Goal: Task Accomplishment & Management: Complete application form

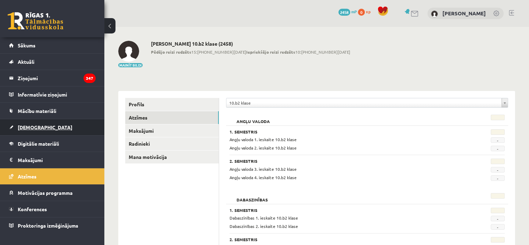
click at [66, 131] on link "[DEMOGRAPHIC_DATA]" at bounding box center [52, 127] width 87 height 16
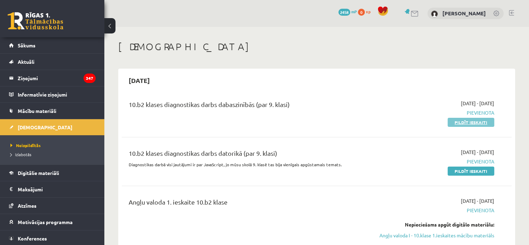
click at [459, 122] on link "Pildīt ieskaiti" at bounding box center [471, 122] width 47 height 9
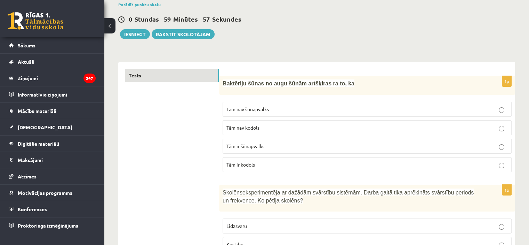
scroll to position [60, 0]
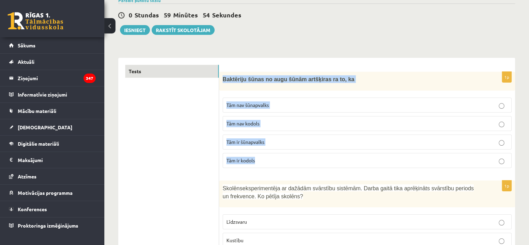
drag, startPoint x: 222, startPoint y: 75, endPoint x: 290, endPoint y: 157, distance: 106.9
click at [290, 157] on div "1p Baktēriju šūnas no augu šūnām artšķiras ra to, ka Tām nav šūnapvalks Tām nav…" at bounding box center [367, 123] width 296 height 102
copy div "Baktēriju šūnas no augu šūnām artšķiras ra to, ka Tām nav šūnapvalks Tām nav ko…"
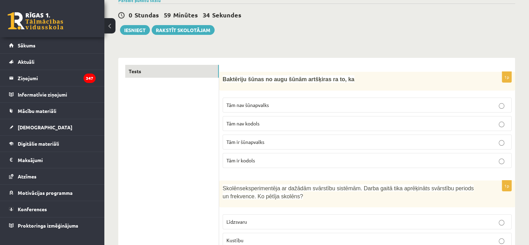
click at [263, 126] on p "Tām nav kodols" at bounding box center [366, 123] width 281 height 7
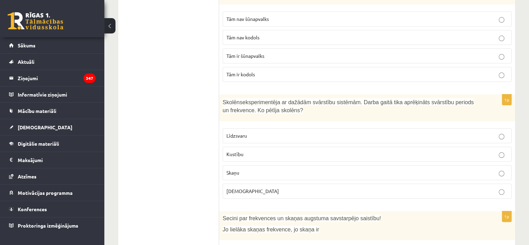
scroll to position [163, 0]
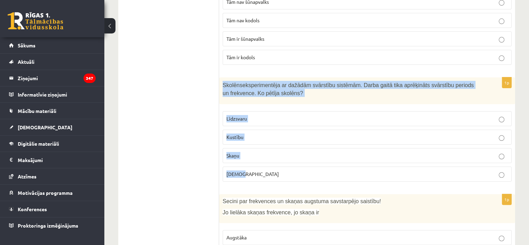
drag, startPoint x: 222, startPoint y: 81, endPoint x: 273, endPoint y: 170, distance: 102.5
click at [273, 170] on div "1p Skolēns eksperimentēja ar dažādām svārstību sistēmām. Darba gaitā tika aprēķ…" at bounding box center [367, 132] width 296 height 110
copy div "Skolēns eksperimentēja ar dažādām svārstību sistēmām. Darba gaitā tika aprēķinā…"
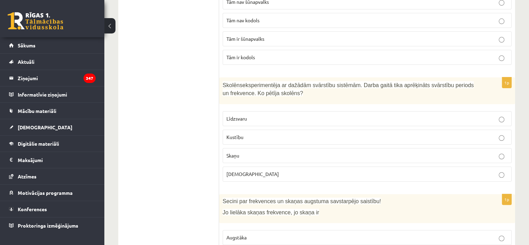
click at [277, 139] on p "Kustību" at bounding box center [366, 136] width 281 height 7
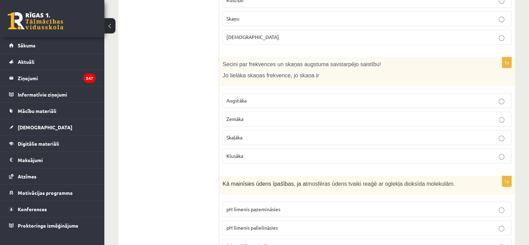
scroll to position [308, 0]
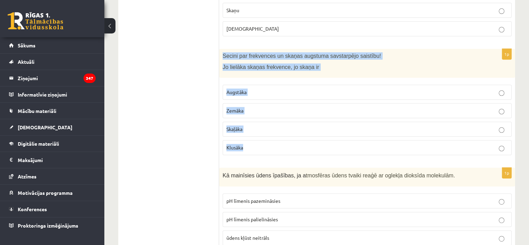
drag, startPoint x: 221, startPoint y: 54, endPoint x: 296, endPoint y: 141, distance: 115.1
click at [296, 141] on div "1p Secini par frekvences un skaņas augstuma savstarpējo saistību! Jo lielāka sk…" at bounding box center [367, 105] width 296 height 112
copy div "Secini par frekvences un skaņas augstuma savstarpējo saistību! Jo lielāka skaņa…"
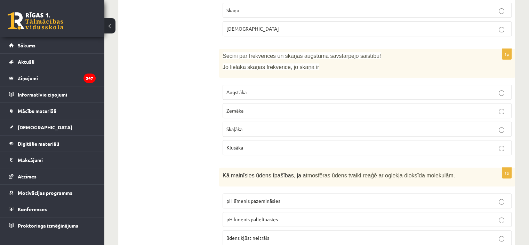
click at [283, 93] on p "Augstāka" at bounding box center [366, 91] width 281 height 7
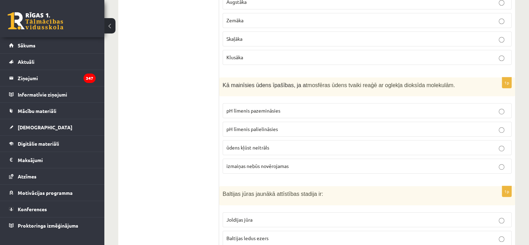
scroll to position [472, 0]
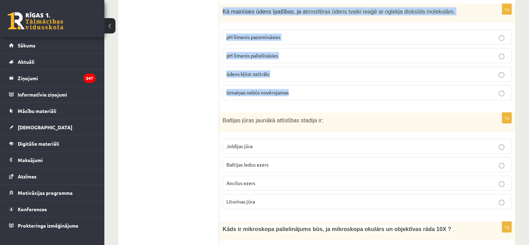
drag, startPoint x: 222, startPoint y: 8, endPoint x: 312, endPoint y: 88, distance: 120.4
click at [312, 88] on div "1p Kā mainīsies ūdens īpašības, ja a tmosfēras ūdens tvaiki reaģē ar oglekļa di…" at bounding box center [367, 55] width 296 height 102
copy div "Kā mainīsies ūdens īpašības, ja a tmosfēras ūdens tvaiki reaģē ar oglekļa dioks…"
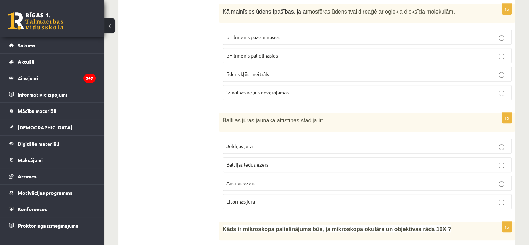
click at [299, 33] on p "pH līmenis pazemināsies" at bounding box center [366, 36] width 281 height 7
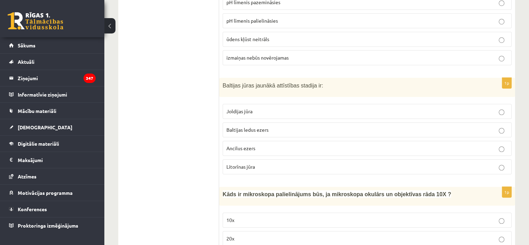
scroll to position [502, 0]
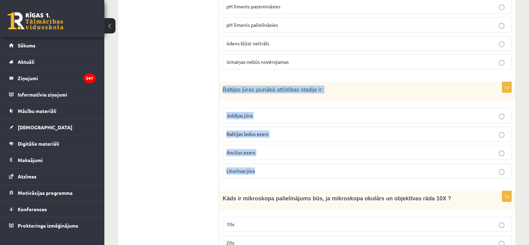
drag, startPoint x: 221, startPoint y: 88, endPoint x: 279, endPoint y: 165, distance: 96.6
click at [279, 165] on div "1p Baltijas jūras jaunākā attīstības stadija ir: Joldijas jūra Baltijas ledus e…" at bounding box center [367, 133] width 296 height 102
copy div "Baltijas jūras jaunākā attīstības stadija ir: Joldijas jūra Baltijas ledus ezer…"
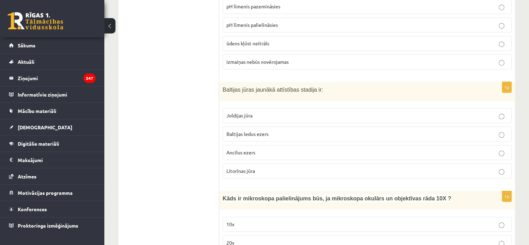
click at [278, 167] on p "Litorīnas jūra" at bounding box center [366, 170] width 281 height 7
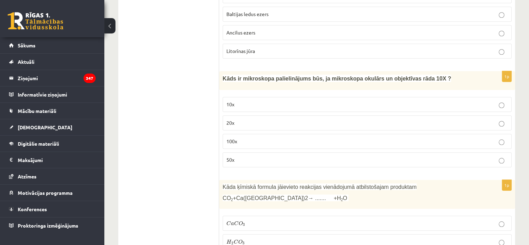
scroll to position [639, 0]
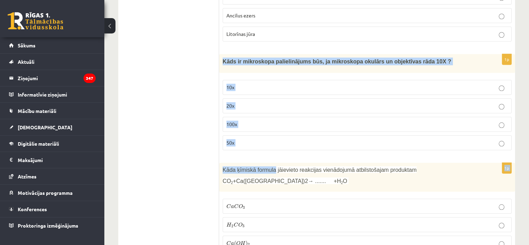
drag, startPoint x: 222, startPoint y: 57, endPoint x: 271, endPoint y: 153, distance: 107.5
click at [268, 150] on div "1p Kāds ir mikroskopa palielinājums būs, ja mikroskopa okulārs un objektīvas rā…" at bounding box center [367, 105] width 296 height 102
drag, startPoint x: 220, startPoint y: 58, endPoint x: 250, endPoint y: 135, distance: 82.6
click at [250, 135] on div "1p Kāds ir mikroskopa palielinājums būs, ja mikroskopa okulārs un objektīvas rā…" at bounding box center [367, 105] width 296 height 102
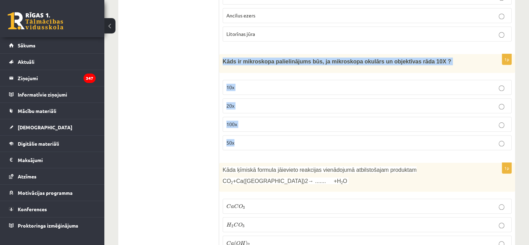
copy div "Kāds ir mikroskopa palielinājums būs, ja mikroskopa okulārs un objektīvas rāda …"
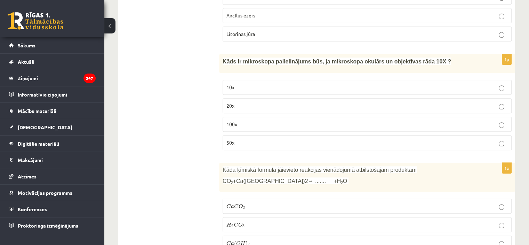
click at [263, 122] on p "100x" at bounding box center [366, 123] width 281 height 7
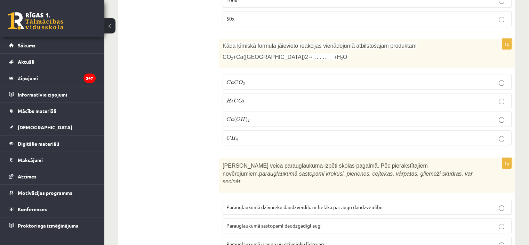
scroll to position [767, 0]
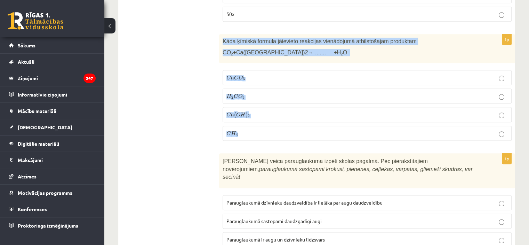
drag, startPoint x: 220, startPoint y: 37, endPoint x: 277, endPoint y: 123, distance: 103.2
click at [277, 123] on div "1p Kāda ķīmiskā formula jāievieto reakcijas vienādojumā atbilstošajam produktam…" at bounding box center [367, 90] width 296 height 112
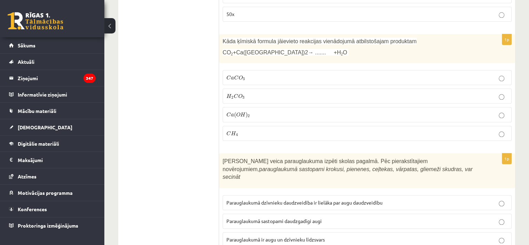
drag, startPoint x: 277, startPoint y: 123, endPoint x: 209, endPoint y: 46, distance: 102.6
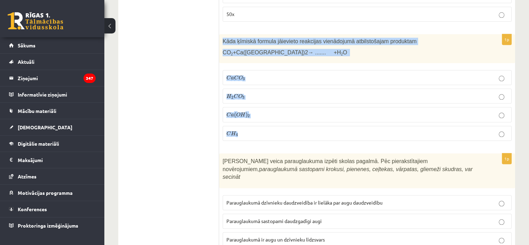
drag, startPoint x: 223, startPoint y: 37, endPoint x: 273, endPoint y: 138, distance: 112.9
click at [273, 138] on div "1p Kāda ķīmiskā formula jāievieto reakcijas vienādojumā atbilstošajam produktam…" at bounding box center [367, 90] width 296 height 112
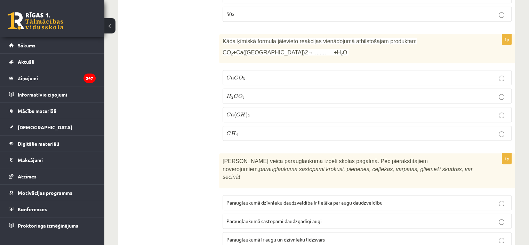
drag, startPoint x: 238, startPoint y: 129, endPoint x: 205, endPoint y: 81, distance: 58.2
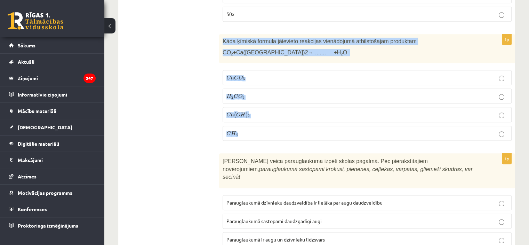
drag, startPoint x: 222, startPoint y: 36, endPoint x: 269, endPoint y: 122, distance: 98.0
click at [269, 122] on div "1p Kāda ķīmiskā formula jāievieto reakcijas vienādojumā atbilstošajam produktam…" at bounding box center [367, 90] width 296 height 112
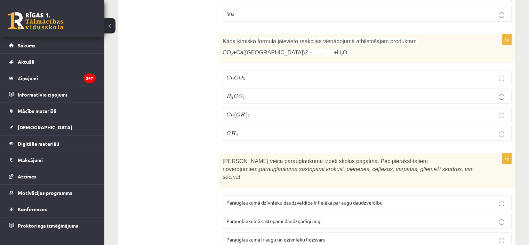
drag, startPoint x: 238, startPoint y: 128, endPoint x: 191, endPoint y: 92, distance: 59.1
click at [428, 70] on label "C a C O 3 C a C O 3" at bounding box center [367, 77] width 289 height 15
click at [340, 112] on p "C a ( O H ) 2 C a ( O H ) 2" at bounding box center [366, 115] width 281 height 8
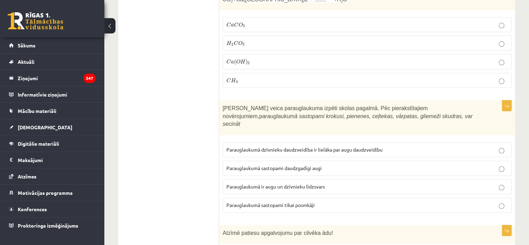
scroll to position [884, 0]
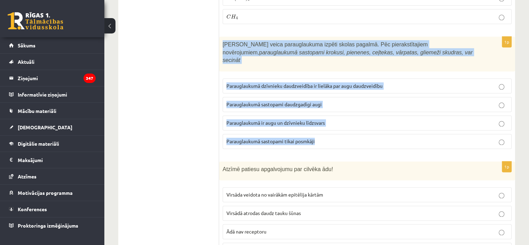
drag, startPoint x: 221, startPoint y: 39, endPoint x: 336, endPoint y: 123, distance: 142.7
click at [336, 123] on div "1p Skolēni veica parauglaukuma izpēti skolas pagalmā. Pēc pierakstītajiem novēr…" at bounding box center [367, 96] width 296 height 118
copy div "Skolēni veica parauglaukuma izpēti skolas pagalmā. Pēc pierakstītajiem novēroju…"
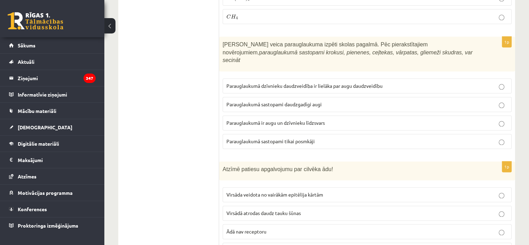
click at [291, 101] on span "Parauglaukumā sastopami daudzgadīgi augi" at bounding box center [273, 104] width 95 height 6
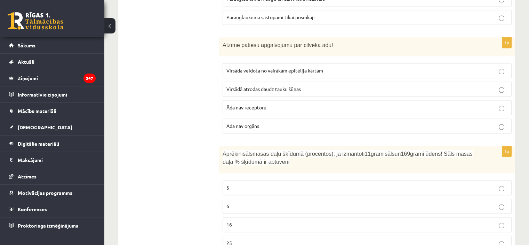
scroll to position [1025, 0]
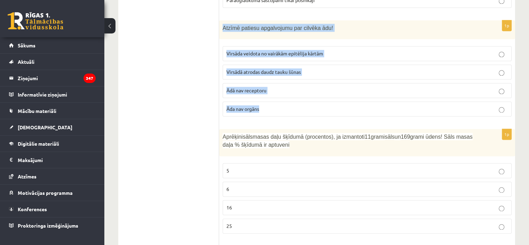
drag, startPoint x: 222, startPoint y: 15, endPoint x: 301, endPoint y: 95, distance: 112.6
click at [301, 95] on div "1p Atzīmē patiesu apgalvojumu par cilvēka ādu! Virsāda veidota no vairākām epit…" at bounding box center [367, 71] width 296 height 102
copy div "Atzīmē patiesu apgalvojumu par cilvēka ādu! Virsāda veidota no vairākām epitēli…"
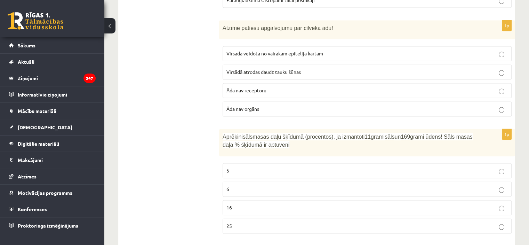
click at [290, 50] on span "Virsāda veidota no vairākām epitēlija kārtām" at bounding box center [274, 53] width 97 height 6
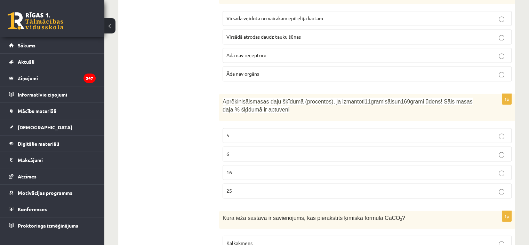
scroll to position [1089, 0]
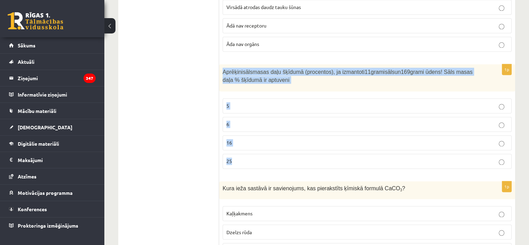
drag, startPoint x: 228, startPoint y: 60, endPoint x: 289, endPoint y: 142, distance: 101.8
click at [289, 142] on div "1p Aprēķini sāls masas daļu šķīdumā (procentos), ja izmantoti 11 grami sāls un …" at bounding box center [367, 119] width 296 height 110
copy div "Aprēķini sāls masas daļu šķīdumā (procentos), ja izmantoti 11 grami sāls un 169…"
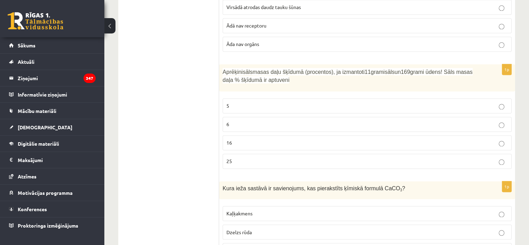
click at [235, 120] on p "6" at bounding box center [366, 123] width 281 height 7
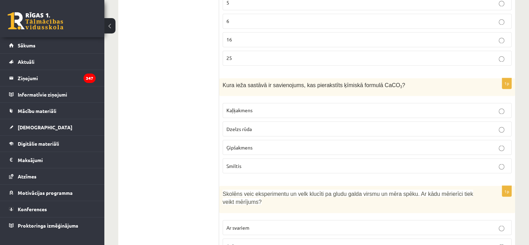
scroll to position [1196, 0]
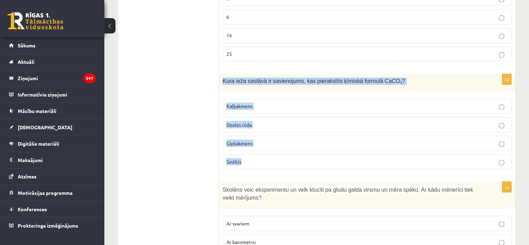
drag, startPoint x: 221, startPoint y: 65, endPoint x: 282, endPoint y: 140, distance: 97.4
click at [282, 140] on div "1p Kura ieža sastāvā ir savienojums, kas pierakstīts ķīmiskā formulā CaCO 3 ? K…" at bounding box center [367, 124] width 296 height 101
copy div "Kura ieža sastāvā ir savienojums, kas pierakstīts ķīmiskā formulā CaCO 3 ? Kaļķ…"
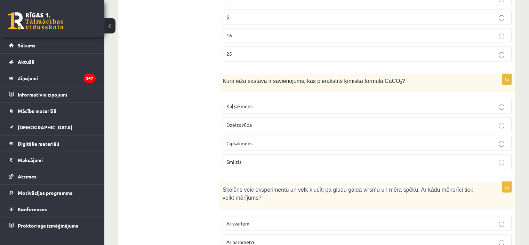
click at [252, 103] on span "Kaļķakmens" at bounding box center [239, 106] width 26 height 6
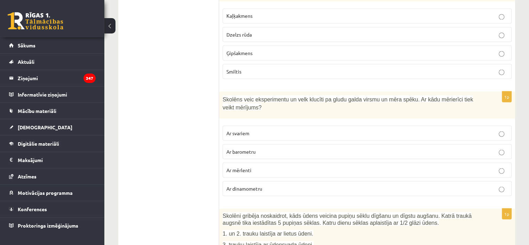
scroll to position [1299, 0]
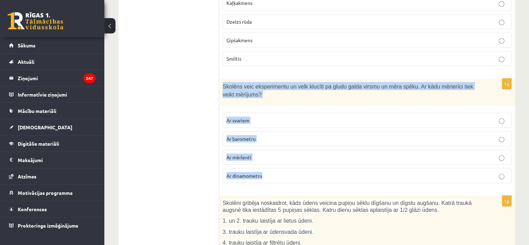
drag, startPoint x: 223, startPoint y: 72, endPoint x: 270, endPoint y: 157, distance: 97.5
click at [270, 157] on div "1p Skolēns veic eksperimentu un velk klucīti pa gludu galda virsmu un mēra spēk…" at bounding box center [367, 133] width 296 height 110
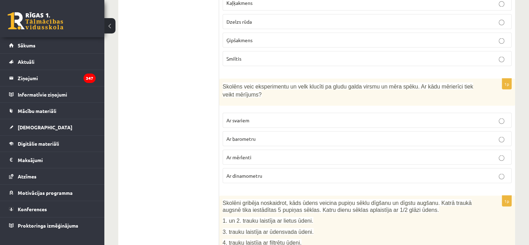
click at [289, 168] on label "Ar dinamometru" at bounding box center [367, 175] width 289 height 15
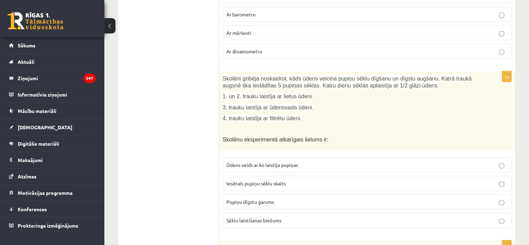
scroll to position [1427, 0]
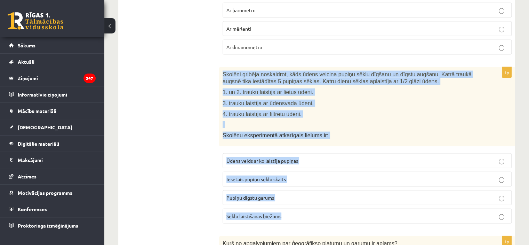
drag, startPoint x: 223, startPoint y: 59, endPoint x: 325, endPoint y: 197, distance: 171.1
click at [325, 197] on div "1p Skolēni gribēja noskaidrot, kāds ūdens veicina pupiņu sēklu dīgšanu un dīgst…" at bounding box center [367, 148] width 296 height 162
click at [332, 110] on p "4. trauku laistīja ar filtrētu ūdeni." at bounding box center [350, 113] width 254 height 7
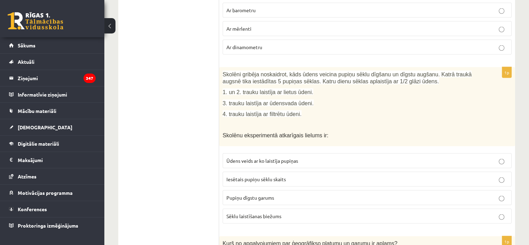
click at [302, 194] on p "Pupiņu dīgstu garums" at bounding box center [366, 197] width 281 height 7
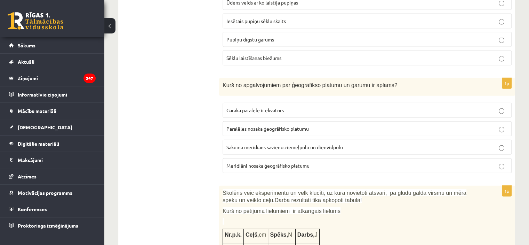
scroll to position [1602, 0]
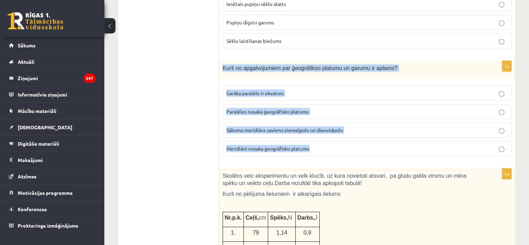
drag, startPoint x: 219, startPoint y: 51, endPoint x: 355, endPoint y: 128, distance: 155.9
click at [355, 128] on div "1p Kurš no apgalvojumiem par ģeogrāfikso platumu un garumu ir aplams? Garāka pa…" at bounding box center [367, 111] width 296 height 101
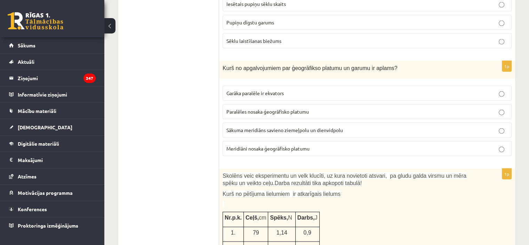
click at [190, 93] on ul "Tests" at bounding box center [172, 227] width 94 height 3411
click at [315, 145] on p "Meridiāni nosaka ģeogrāfisko platumu" at bounding box center [366, 148] width 281 height 7
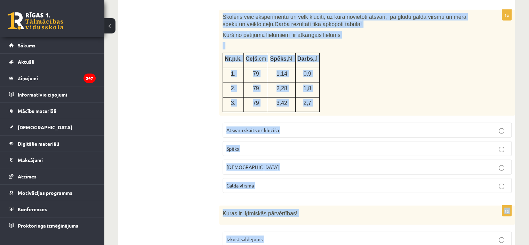
scroll to position [1761, 0]
drag, startPoint x: 223, startPoint y: 75, endPoint x: 422, endPoint y: 170, distance: 220.2
click at [422, 170] on div "1p Skolēns veic eksperimentu un velk klucīti, uz kura novietoti atsvari, pa glu…" at bounding box center [367, 103] width 296 height 189
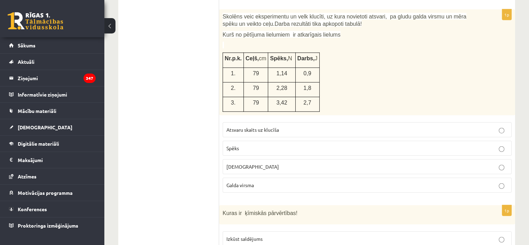
click at [165, 98] on ul "Tests" at bounding box center [172, 69] width 94 height 3411
click at [247, 141] on label "Spēks" at bounding box center [367, 148] width 289 height 15
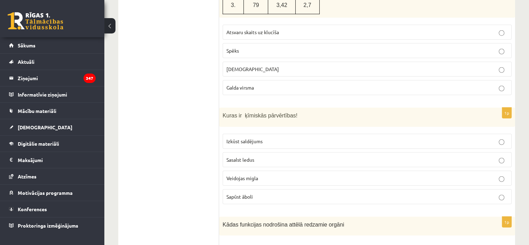
scroll to position [1873, 0]
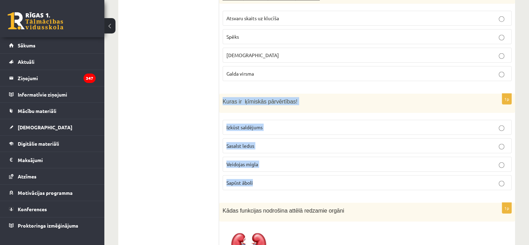
drag, startPoint x: 221, startPoint y: 81, endPoint x: 299, endPoint y: 160, distance: 110.9
click at [299, 160] on div "1p Kuras ir ķīmiskās pārvērtības! Izkūst saldējums Sasalst ledus Veidojas migla…" at bounding box center [367, 145] width 296 height 102
click at [299, 175] on label "Sapūst āboli" at bounding box center [367, 182] width 289 height 15
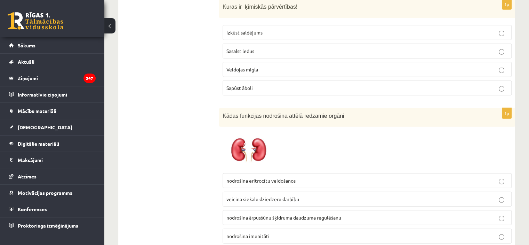
scroll to position [1997, 0]
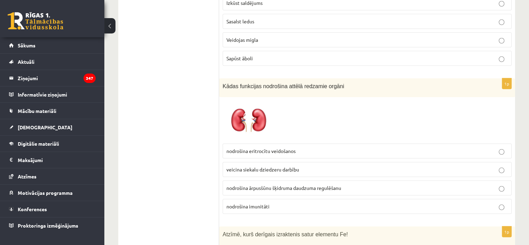
click at [351, 184] on p "nodrošina ārpusšūnu šķidruma daudzuma regulēšanu" at bounding box center [366, 187] width 281 height 7
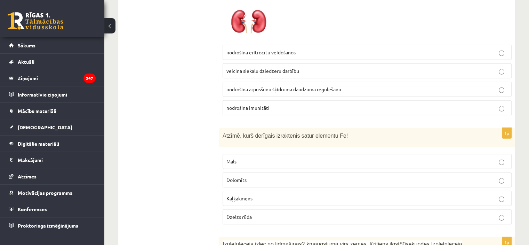
scroll to position [2155, 0]
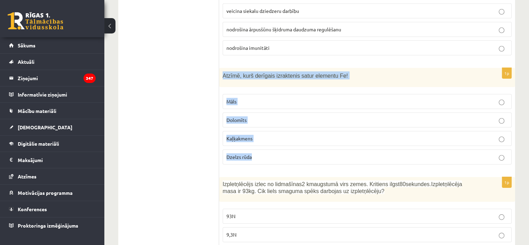
drag, startPoint x: 221, startPoint y: 56, endPoint x: 329, endPoint y: 145, distance: 139.4
click at [329, 145] on div "1p Atzīmē, kurš derīgais izraktenis satur elementu Fe! Māls Dolomīts Kaļķakmens…" at bounding box center [367, 119] width 296 height 102
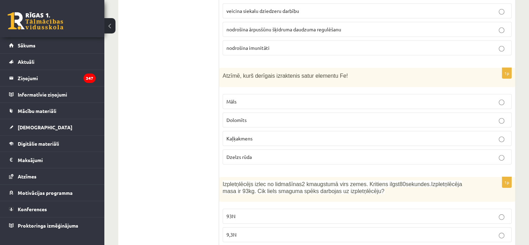
click at [244, 153] on span "Dzelzs rūda" at bounding box center [238, 156] width 25 height 6
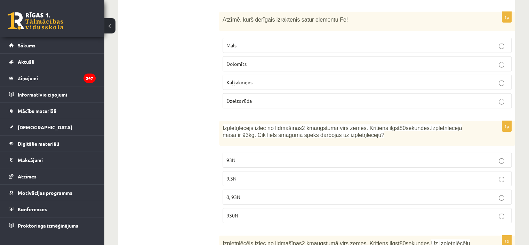
scroll to position [2241, 0]
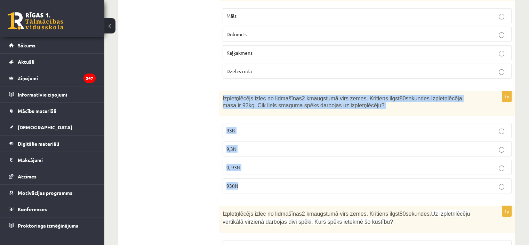
drag, startPoint x: 221, startPoint y: 76, endPoint x: 285, endPoint y: 160, distance: 105.5
click at [285, 160] on div "1p Izpletņlēcējs izlec no lidmašīnas 2 km augstumā virs zemes. Kritiens ilgst 8…" at bounding box center [367, 145] width 296 height 108
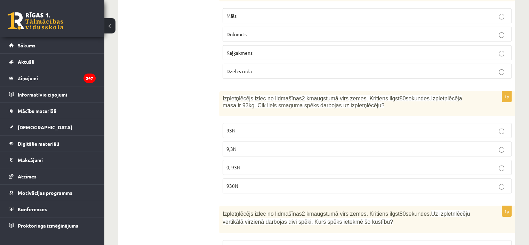
click at [285, 182] on p "930N" at bounding box center [366, 185] width 281 height 7
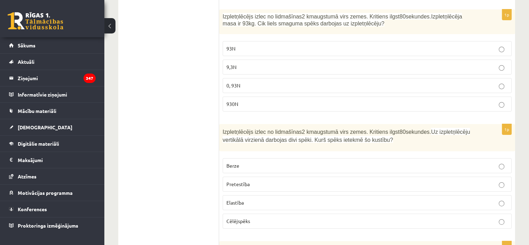
scroll to position [2348, 0]
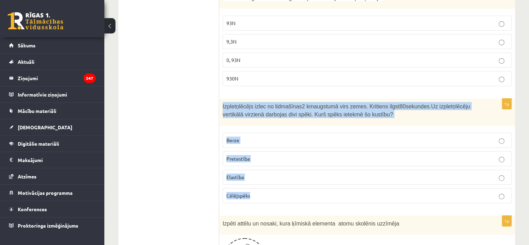
drag, startPoint x: 221, startPoint y: 86, endPoint x: 287, endPoint y: 167, distance: 104.1
click at [287, 167] on div "1p Izpletņlēcējs izlec no lidmašīnas 2 km augstumā virs zemes. Kritiens ilgst 8…" at bounding box center [367, 153] width 296 height 110
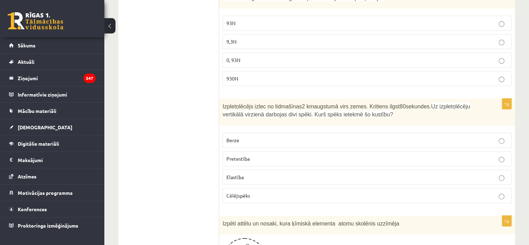
click at [264, 136] on p "Berze" at bounding box center [366, 139] width 281 height 7
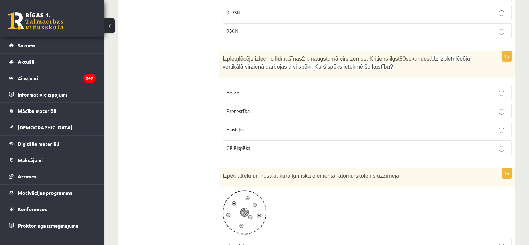
scroll to position [2497, 0]
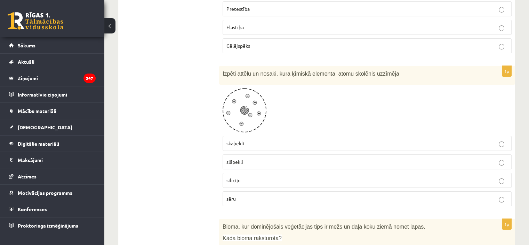
click at [259, 91] on img at bounding box center [245, 110] width 44 height 44
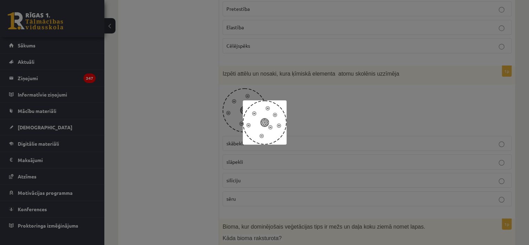
click at [206, 78] on div at bounding box center [264, 122] width 529 height 245
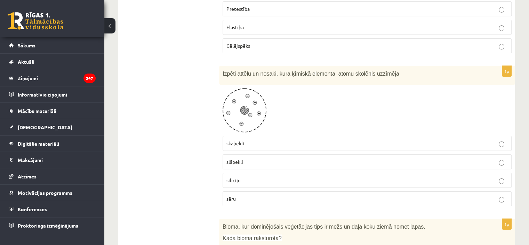
click at [229, 140] on span "skābekli" at bounding box center [235, 143] width 18 height 6
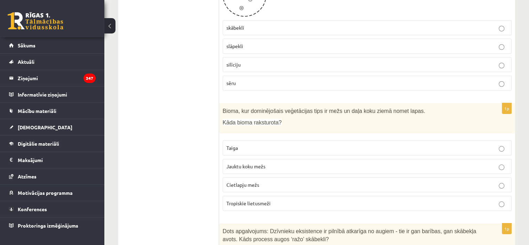
scroll to position [2609, 0]
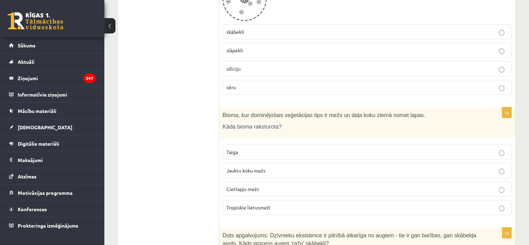
click at [225, 112] on span "Bioma, kur dominējošais veģetācijas tips ir mežs un daļa koku ziemā nomet lapas." at bounding box center [324, 115] width 203 height 6
click at [221, 107] on div "Bioma, kur dominējošais veģetācijas tips ir mežs un daļa koku ziemā nomet lapas…" at bounding box center [367, 122] width 296 height 30
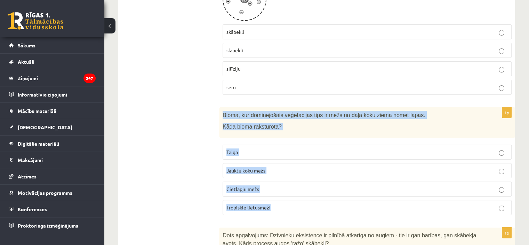
drag, startPoint x: 221, startPoint y: 92, endPoint x: 297, endPoint y: 180, distance: 116.4
click at [297, 180] on div "1p Bioma, kur dominējošais veģetācijas tips ir mežs un daļa koku ziemā nomet la…" at bounding box center [367, 163] width 296 height 113
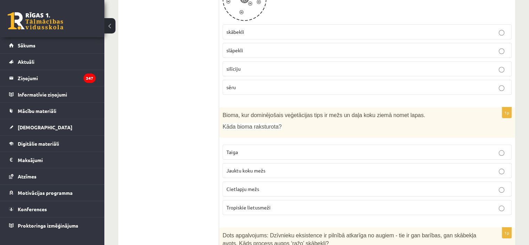
click at [231, 80] on label "sēru" at bounding box center [367, 87] width 289 height 15
click at [258, 24] on label "skābekli" at bounding box center [367, 31] width 289 height 15
click at [262, 167] on span "Jauktu koku mežs" at bounding box center [245, 170] width 39 height 6
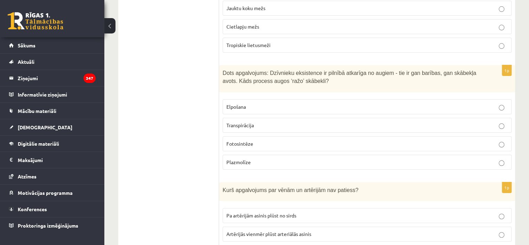
scroll to position [2792, 0]
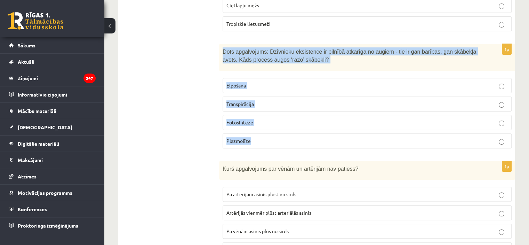
drag, startPoint x: 221, startPoint y: 26, endPoint x: 293, endPoint y: 117, distance: 116.0
click at [293, 117] on div "1p Dots apgalvojums: Dzīvnieku eksistence ir pilnībā atkarīga no augiem - tie i…" at bounding box center [367, 99] width 296 height 110
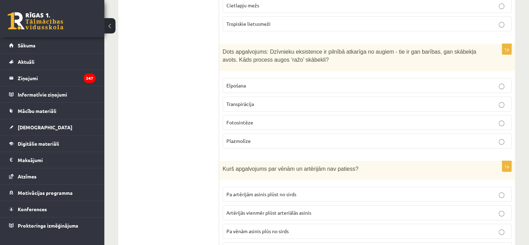
click at [263, 119] on p "Fotosintēze" at bounding box center [366, 122] width 281 height 7
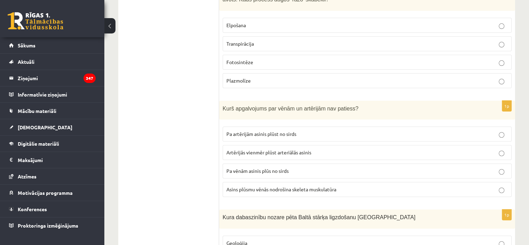
scroll to position [2865, 0]
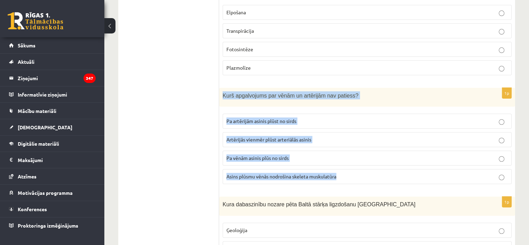
drag, startPoint x: 222, startPoint y: 72, endPoint x: 354, endPoint y: 157, distance: 156.9
click at [354, 157] on div "1p Kurš apgalvojums par vēnām un artērijām nav patiess? Pa artērijām asinis plū…" at bounding box center [367, 139] width 296 height 102
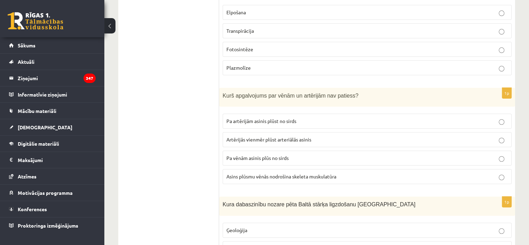
click at [499, 154] on p "Pa vēnām asinis plūs no sirds" at bounding box center [366, 157] width 281 height 7
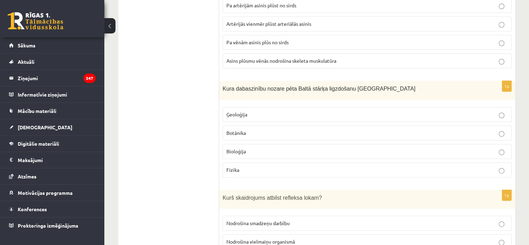
scroll to position [2989, 0]
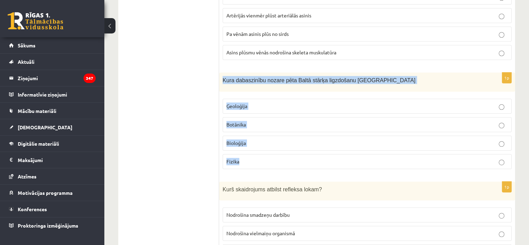
drag, startPoint x: 222, startPoint y: 54, endPoint x: 278, endPoint y: 146, distance: 108.4
click at [278, 146] on div "1p Kura dabaszinību nozare pēta Baltā stārķa ligzdošanu Latvijā Ģeoloģija Botān…" at bounding box center [367, 123] width 296 height 102
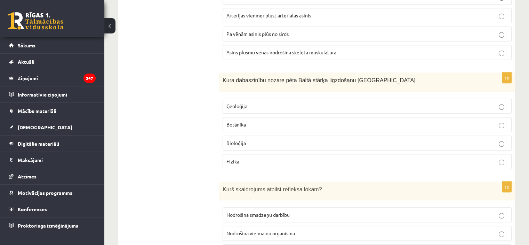
click at [257, 139] on p "Bioloģija" at bounding box center [366, 142] width 281 height 7
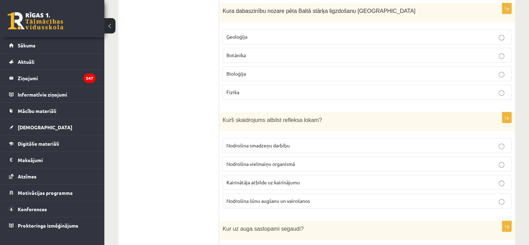
scroll to position [3066, 0]
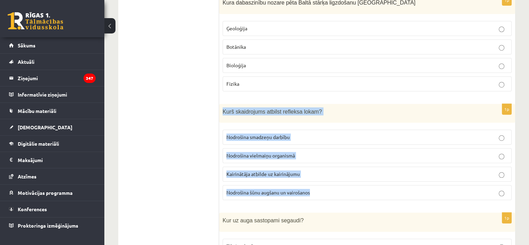
drag, startPoint x: 221, startPoint y: 85, endPoint x: 313, endPoint y: 160, distance: 118.4
click at [313, 160] on div "1p Kurš skaidrojums atbilst refleksa lokam? Nodrošina smadzeņu darbību Nodrošin…" at bounding box center [367, 155] width 296 height 102
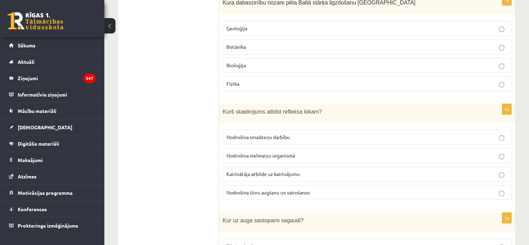
click at [291, 170] on span "Kairinātāja atbilde uz kairinājumu" at bounding box center [262, 173] width 73 height 6
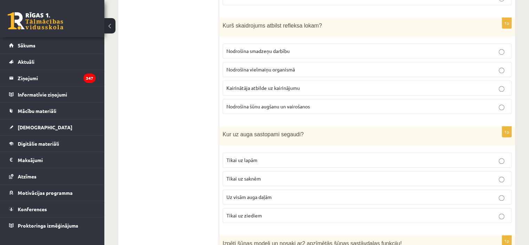
scroll to position [3182, 0]
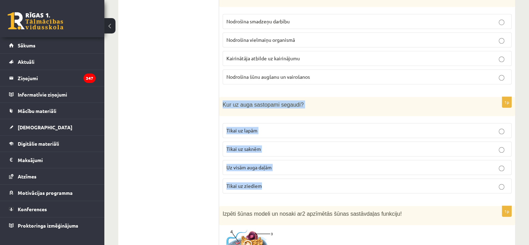
drag, startPoint x: 223, startPoint y: 78, endPoint x: 297, endPoint y: 154, distance: 107.0
click at [297, 154] on div "1p Kur uz auga sastopami segaudi? Tikai uz lapām Tikai uz saknēm Uz visām auga …" at bounding box center [367, 148] width 296 height 102
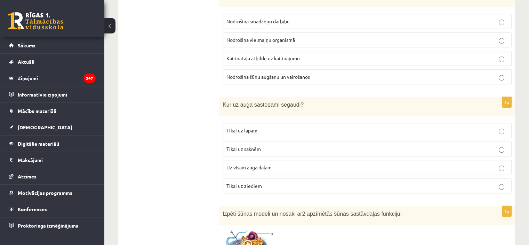
click at [286, 152] on fieldset "Tikai uz lapām Tikai uz saknēm Uz visām auga daļām Tikai uz ziediem" at bounding box center [367, 157] width 289 height 76
click at [289, 182] on p "Tikai uz ziediem" at bounding box center [366, 185] width 281 height 7
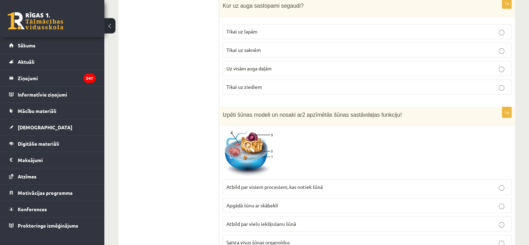
scroll to position [3285, 0]
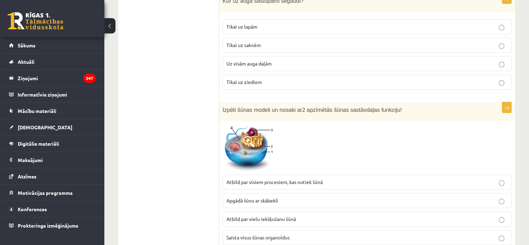
click at [302, 197] on p "Apgādā šūnu ar skābekli" at bounding box center [366, 200] width 281 height 7
click at [462, 233] on p "Saista visus šūnas organoīdus" at bounding box center [366, 236] width 281 height 7
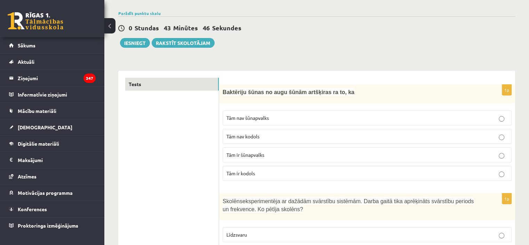
scroll to position [0, 0]
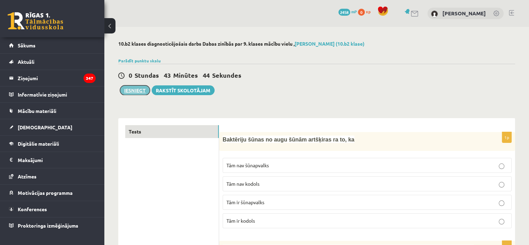
click at [128, 88] on button "Iesniegt" at bounding box center [135, 90] width 30 height 10
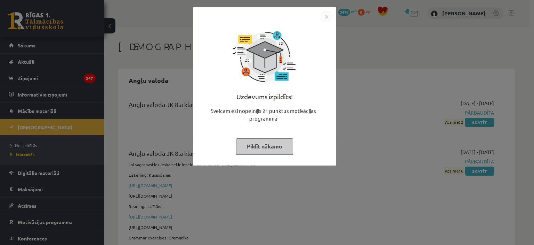
click at [278, 144] on button "Pildīt nākamo" at bounding box center [264, 146] width 57 height 16
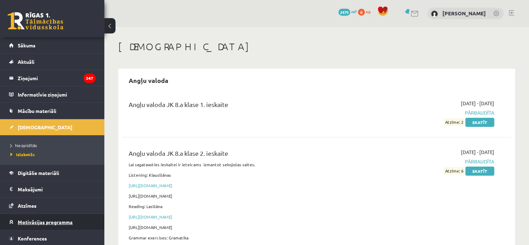
click at [77, 223] on link "Motivācijas programma" at bounding box center [52, 222] width 87 height 16
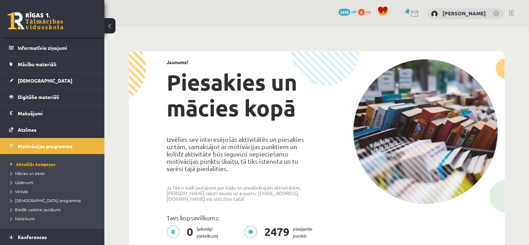
scroll to position [46, 0]
click at [28, 183] on span "Uzdevumi" at bounding box center [21, 182] width 23 height 6
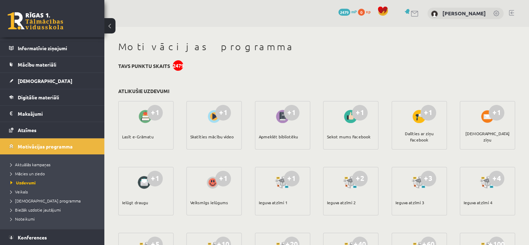
click at [43, 37] on div "0 Dāvanas 2479 mP 0 xp" at bounding box center [52, 18] width 104 height 37
